Goal: Information Seeking & Learning: Learn about a topic

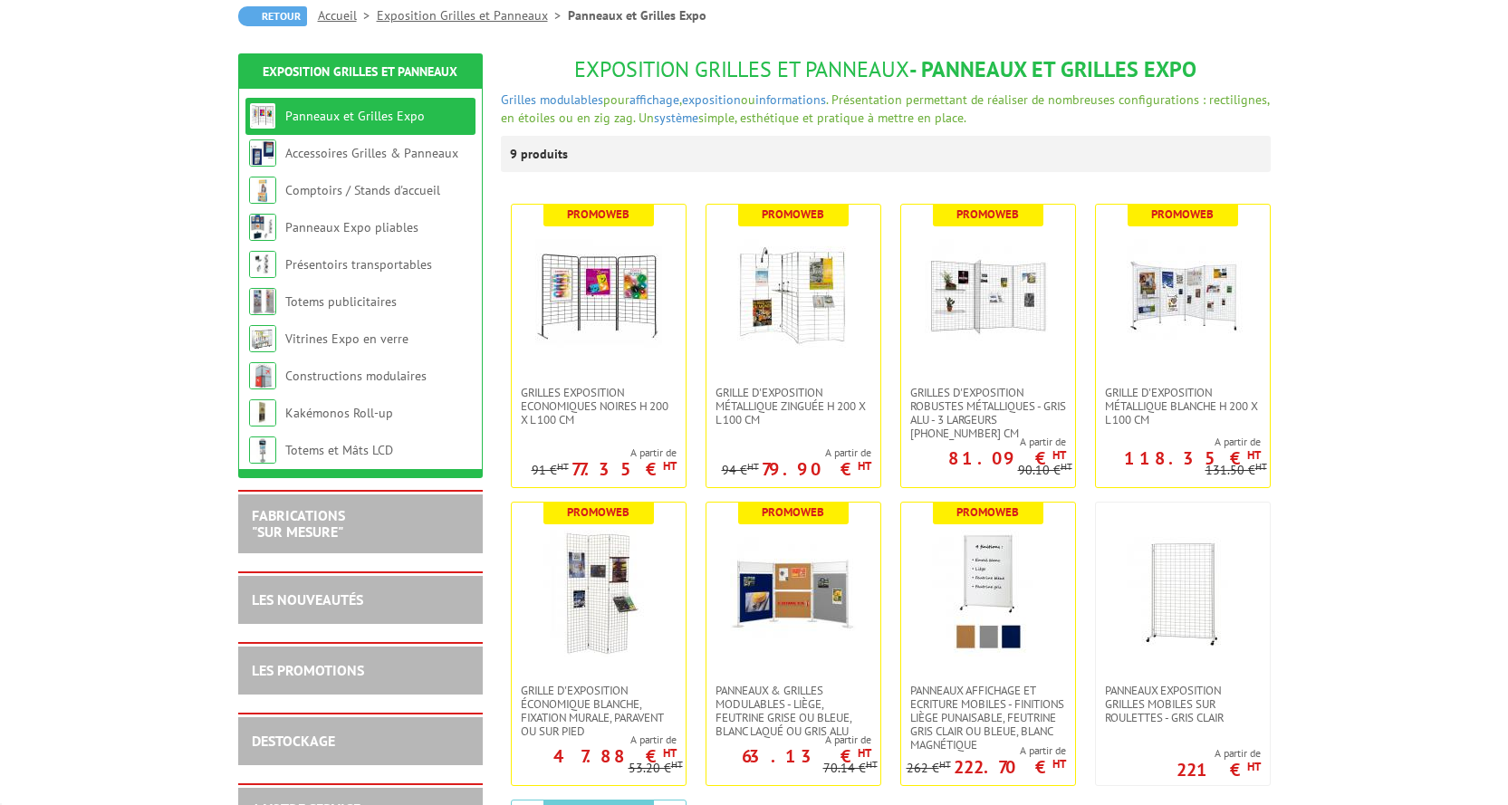
scroll to position [181, 0]
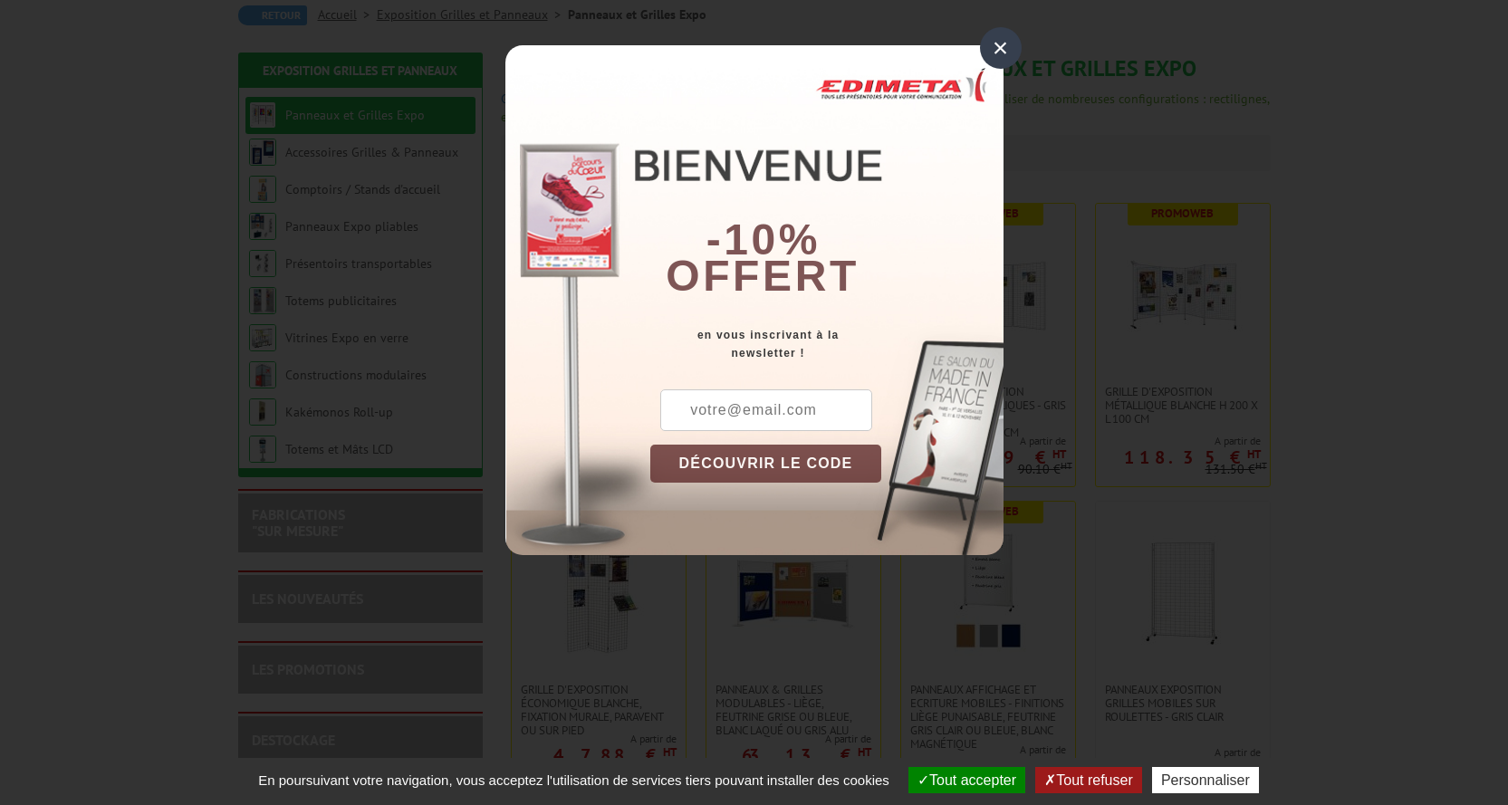
click at [1005, 40] on div "×" at bounding box center [1001, 48] width 42 height 42
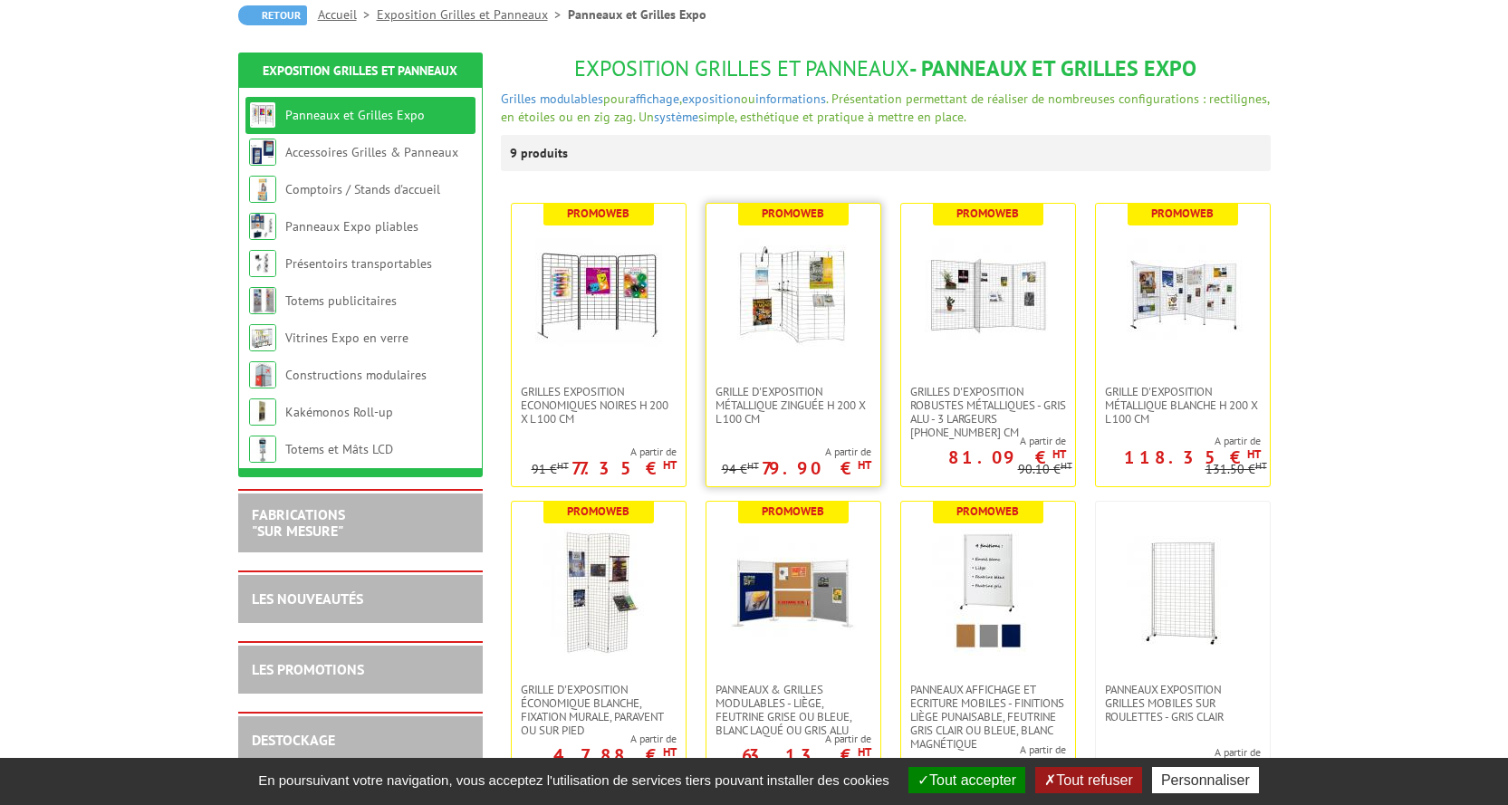
click at [807, 329] on img at bounding box center [793, 294] width 127 height 127
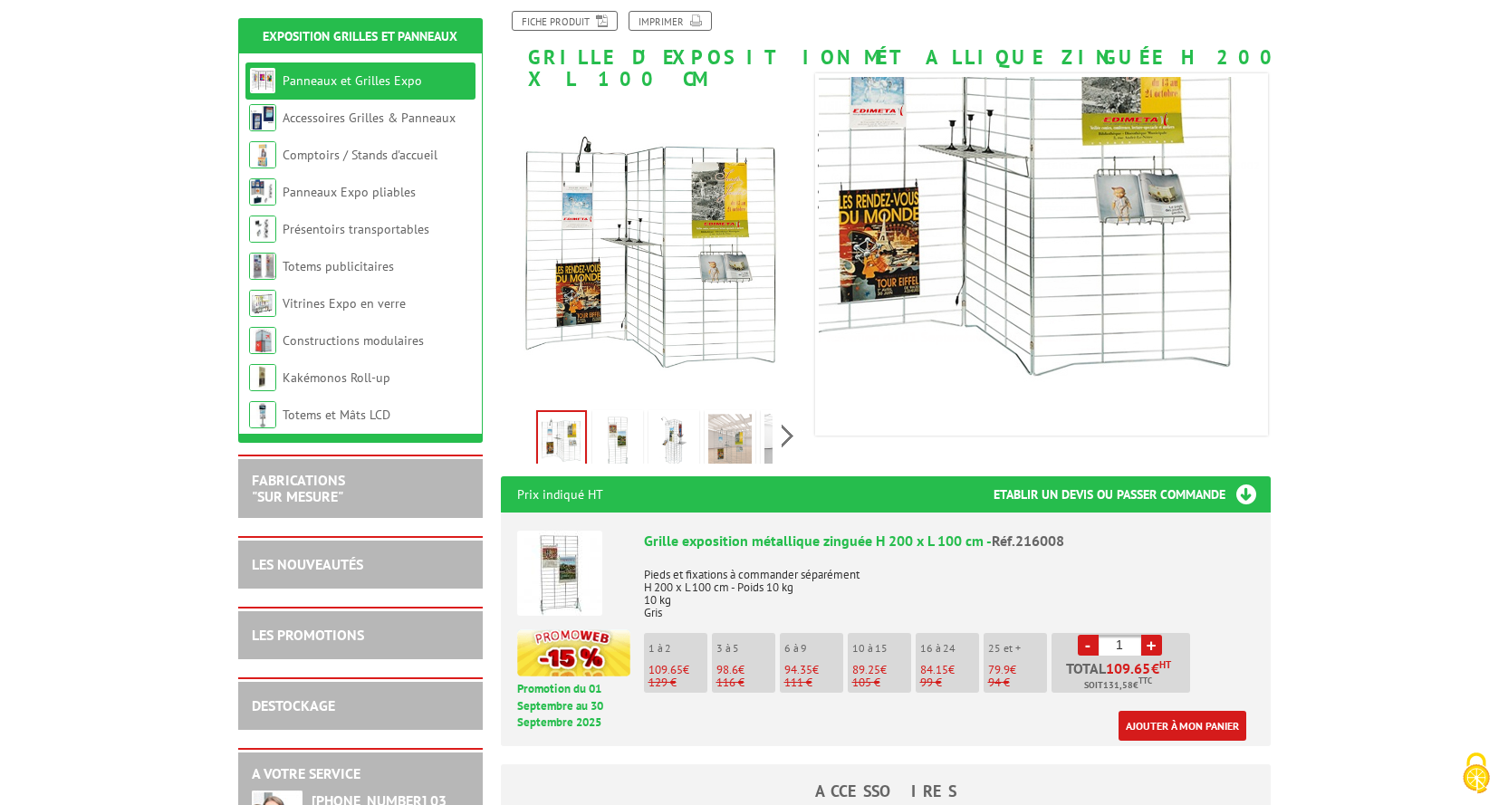
scroll to position [272, 0]
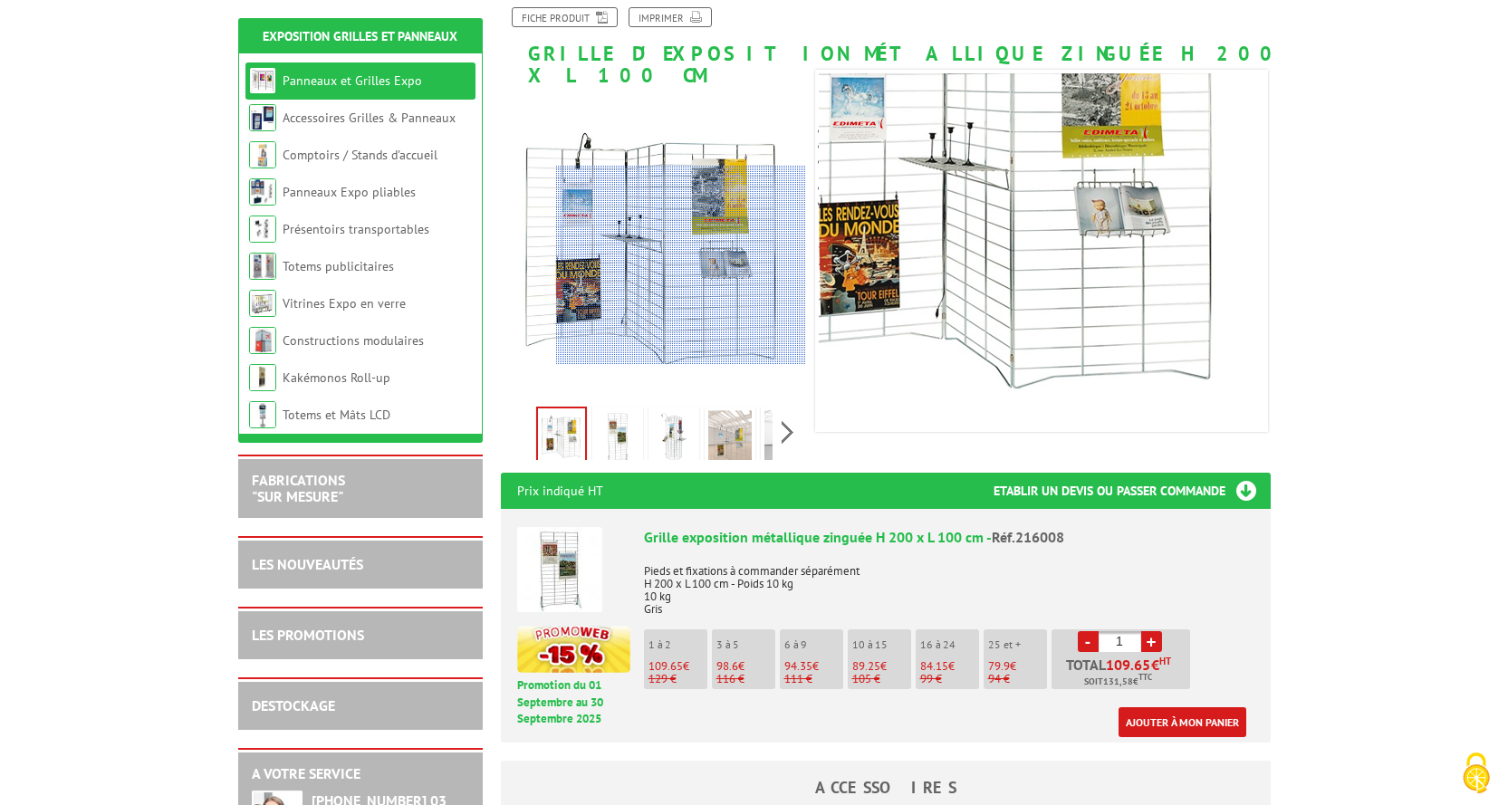
click at [755, 265] on div at bounding box center [681, 265] width 250 height 199
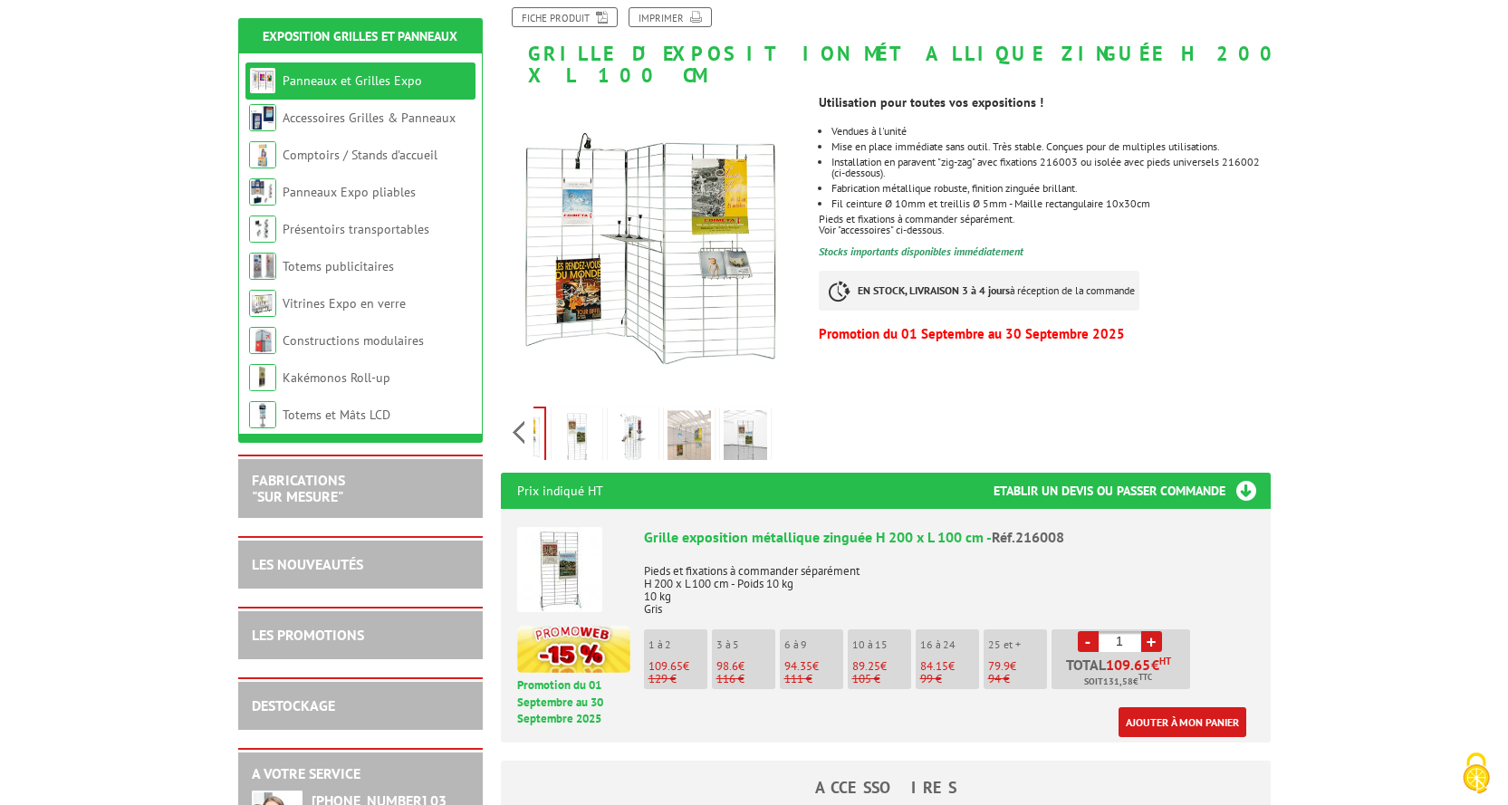
click at [787, 412] on div "Previous Next" at bounding box center [653, 431] width 305 height 63
click at [753, 424] on img at bounding box center [745, 438] width 43 height 56
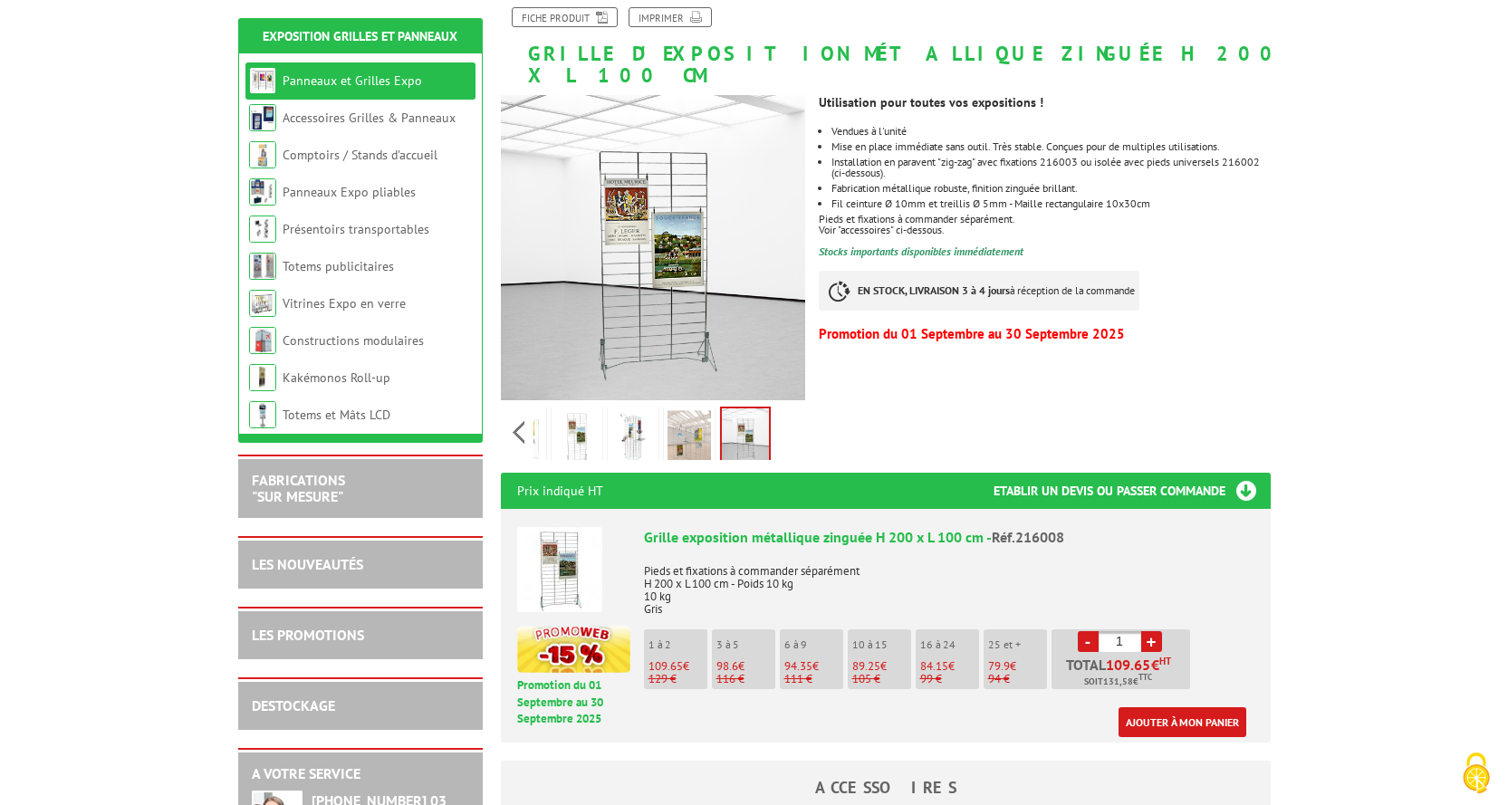
click at [659, 421] on li at bounding box center [633, 432] width 56 height 56
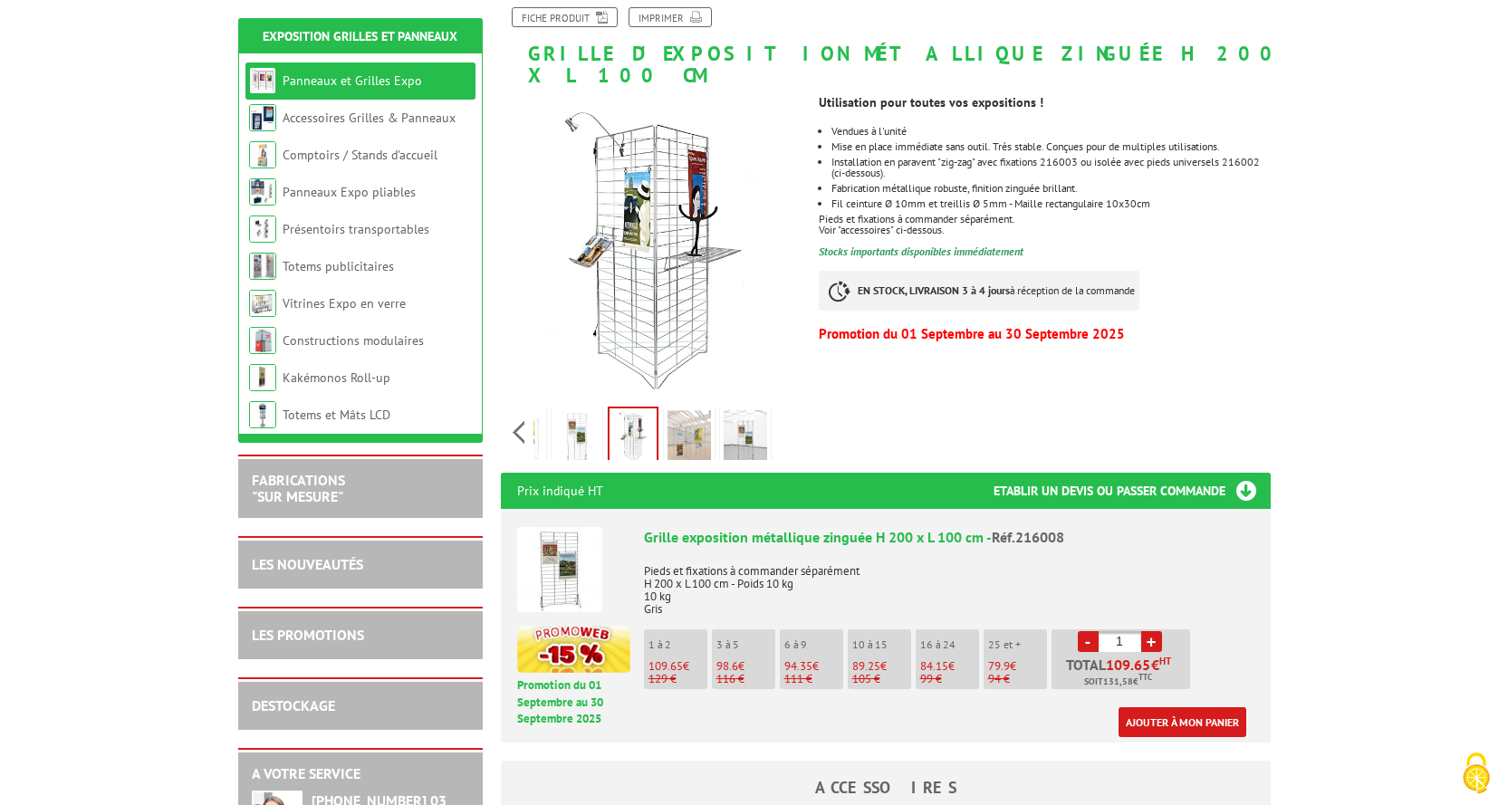
click at [613, 415] on img at bounding box center [633, 436] width 47 height 56
click at [582, 411] on img at bounding box center [576, 438] width 43 height 56
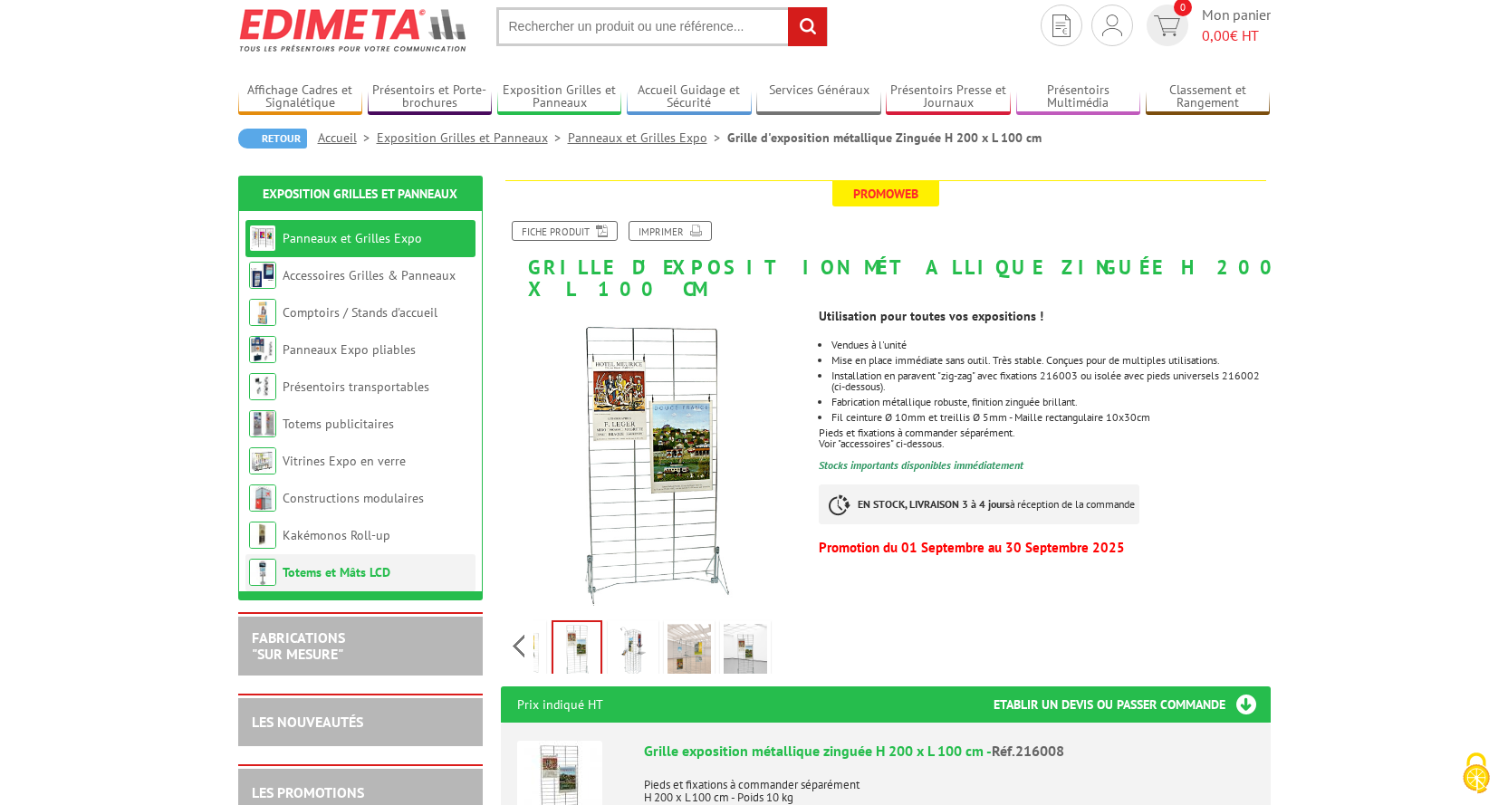
scroll to position [91, 0]
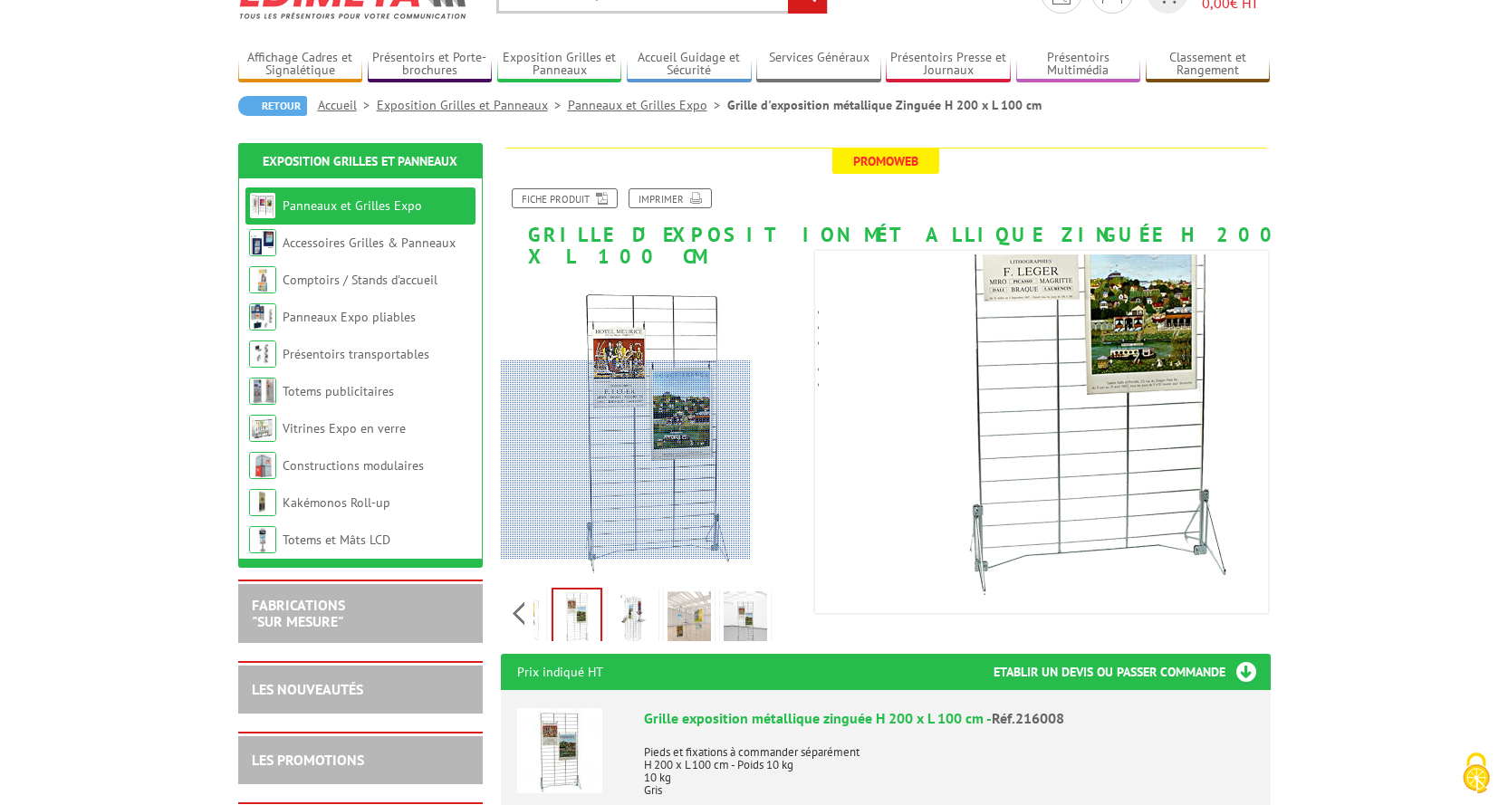
click at [590, 507] on div at bounding box center [626, 459] width 250 height 199
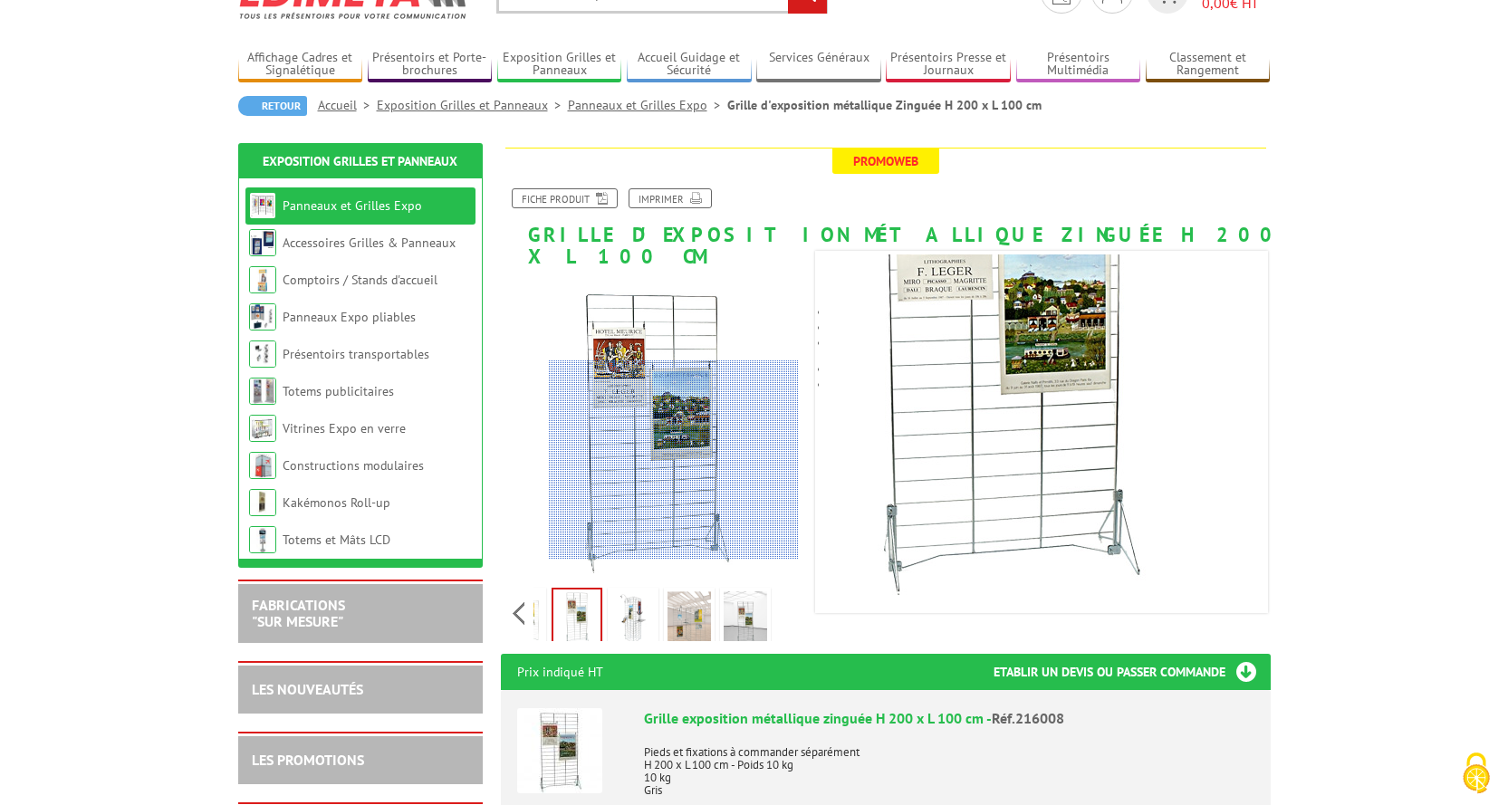
click at [674, 496] on div at bounding box center [674, 459] width 250 height 199
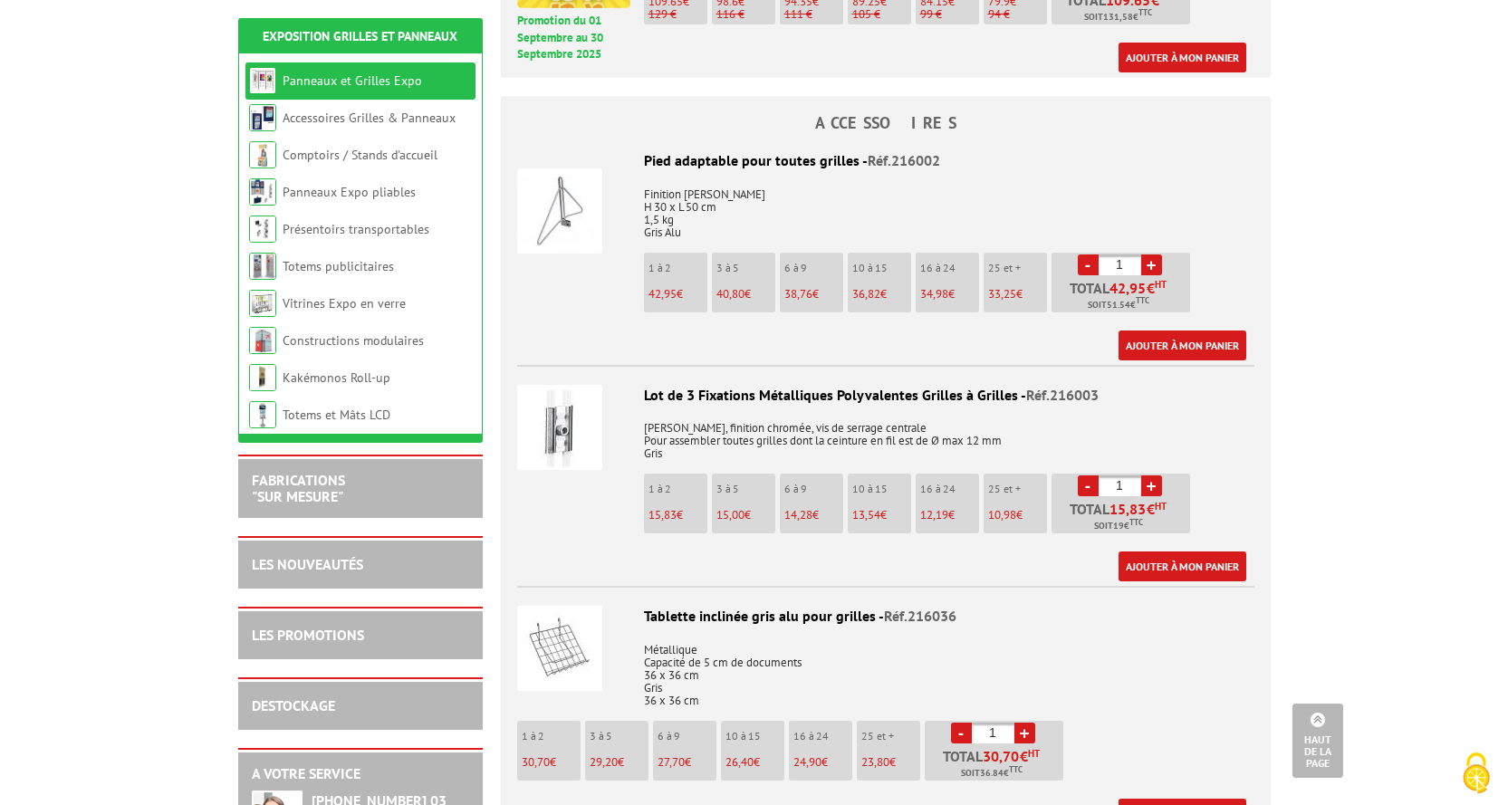
scroll to position [996, 0]
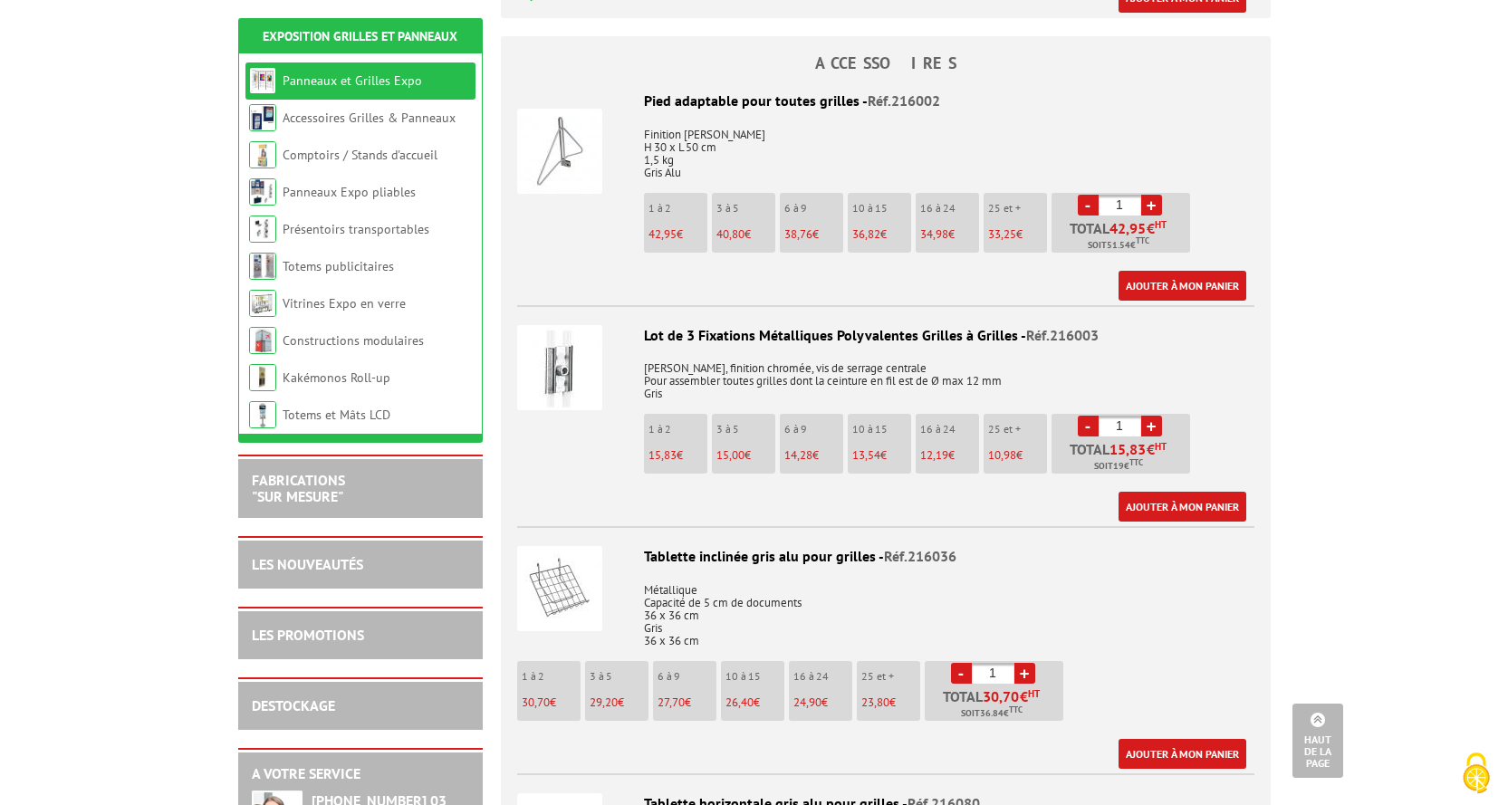
click at [555, 351] on img at bounding box center [559, 367] width 85 height 85
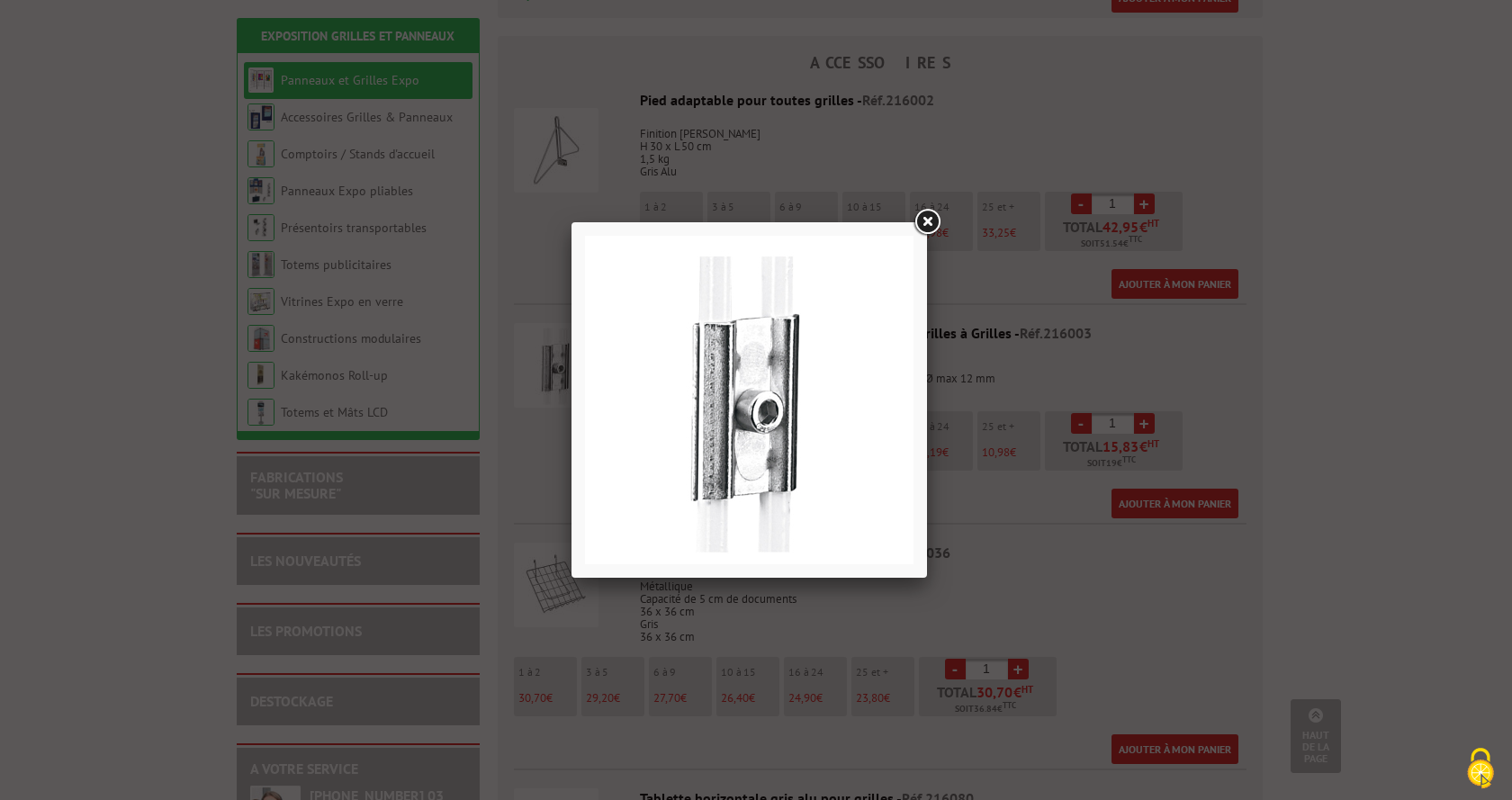
click at [766, 380] on img at bounding box center [749, 400] width 329 height 329
click at [778, 406] on img at bounding box center [749, 400] width 329 height 329
click at [1045, 468] on div at bounding box center [756, 400] width 1512 height 800
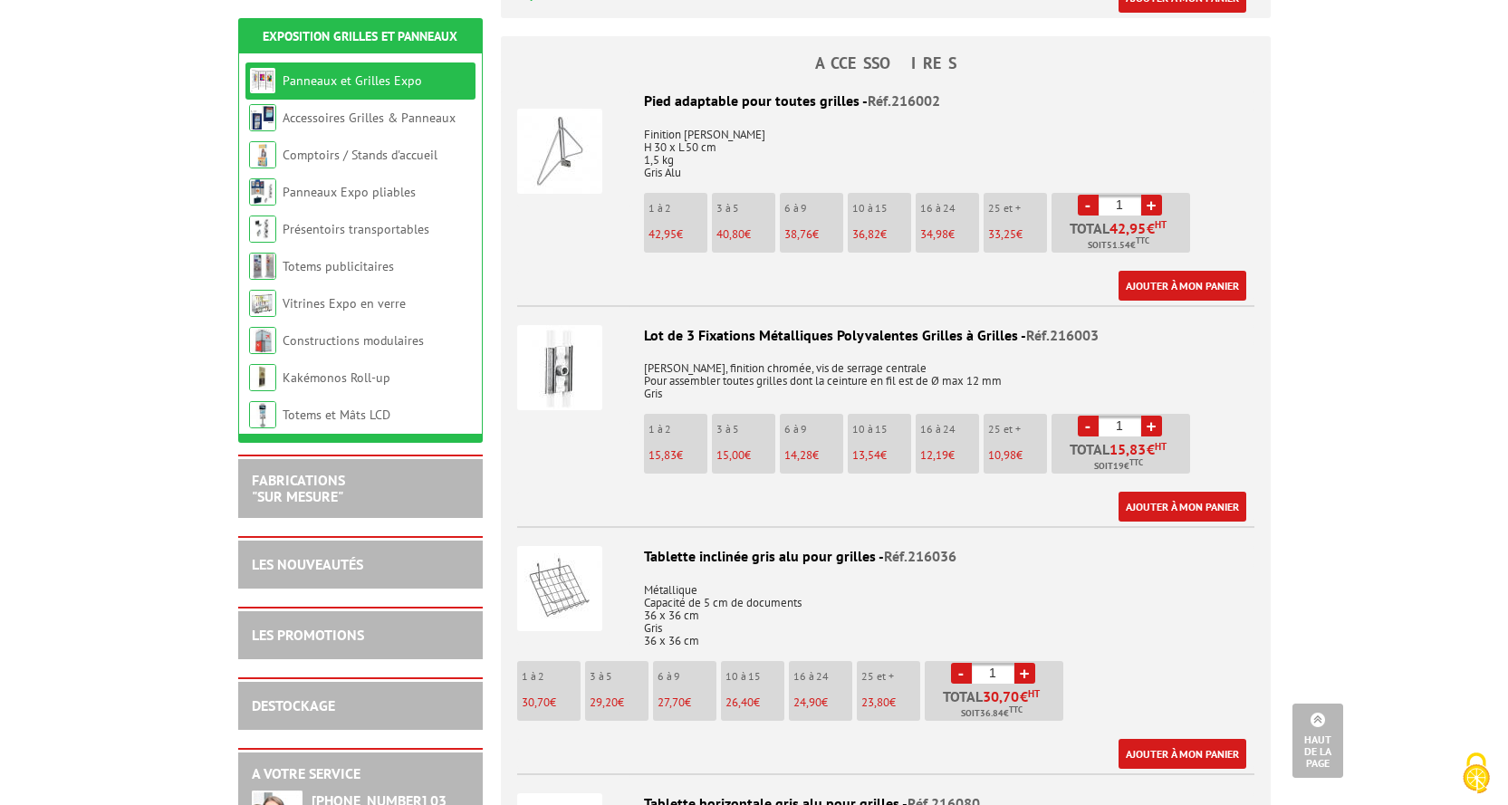
click at [556, 350] on img at bounding box center [559, 367] width 85 height 85
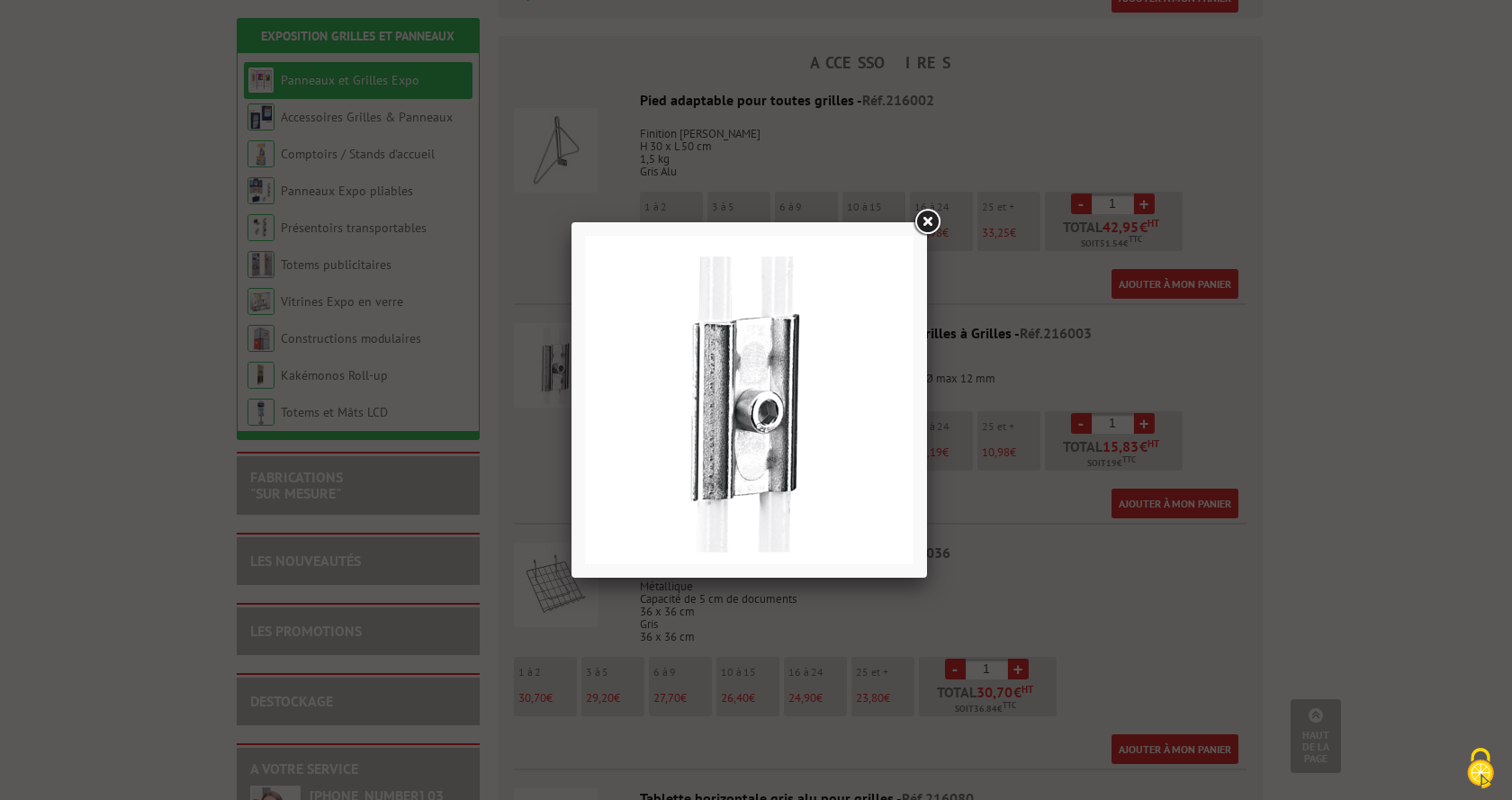
click at [926, 215] on link at bounding box center [927, 222] width 33 height 33
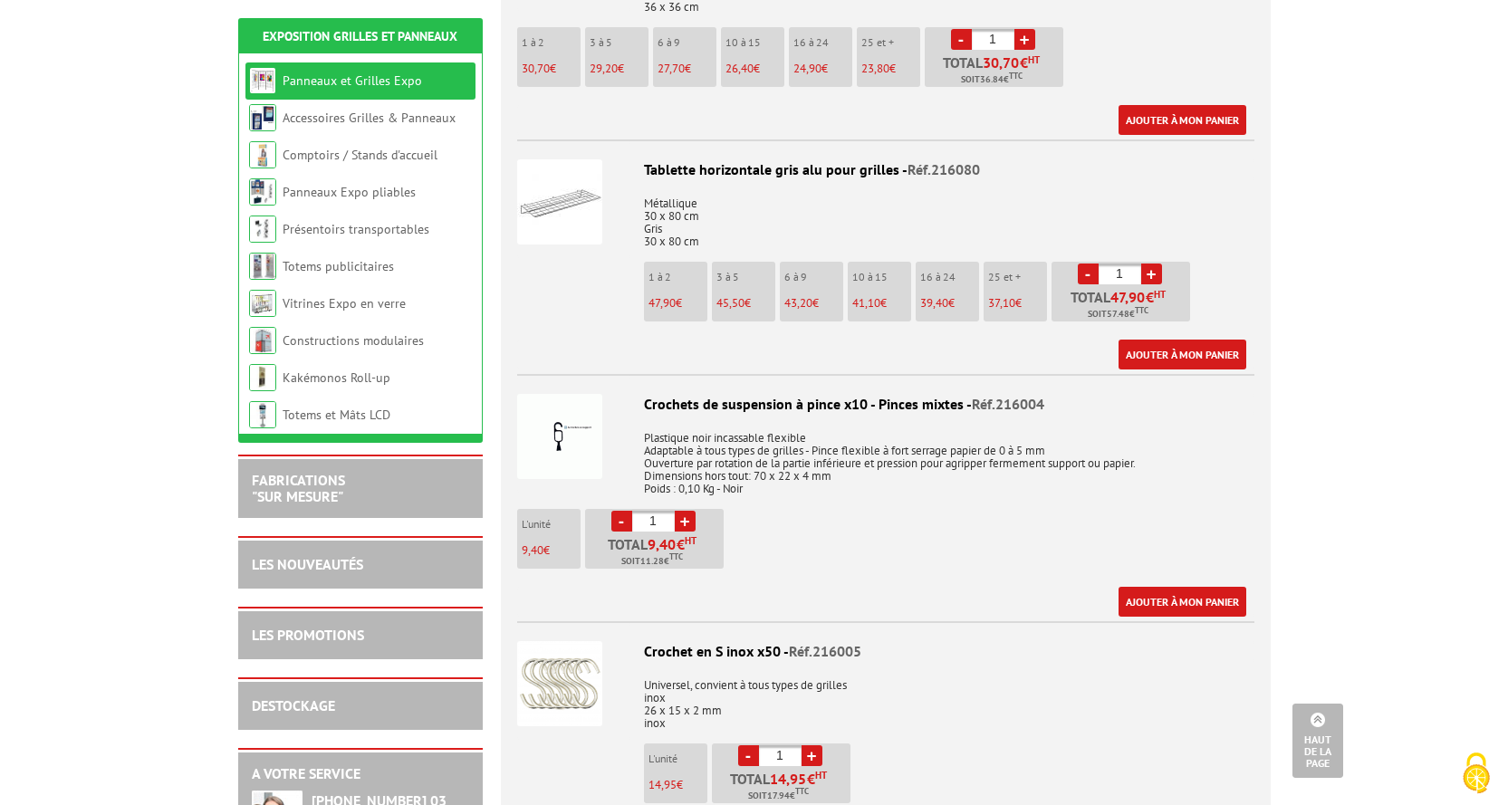
scroll to position [1268, 0]
